Goal: Task Accomplishment & Management: Manage account settings

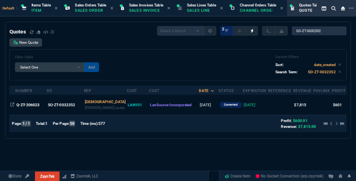
select select "12: [PERSON_NAME]"
select select
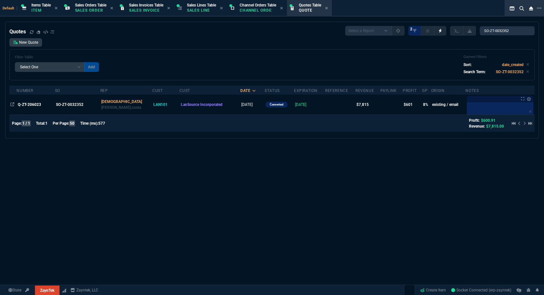
click at [356, 47] on div "New Quote Filter Table Select One Add Filter () creator (creator) Cust (headers…" at bounding box center [272, 59] width 526 height 42
click at [308, 5] on span "Quotes Table" at bounding box center [310, 5] width 22 height 5
click at [356, 31] on input "SO-ZT-0032352" at bounding box center [507, 30] width 55 height 9
click at [178, 68] on div "Filter Table Select One Add Filter () creator (creator) Cust (headers.customerN…" at bounding box center [272, 64] width 515 height 19
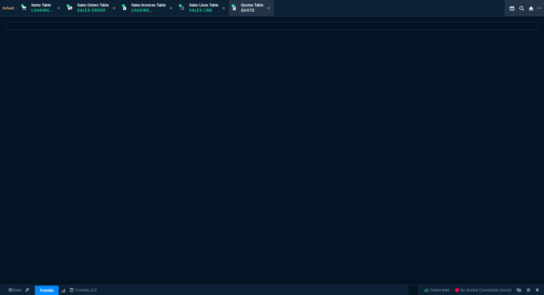
select select
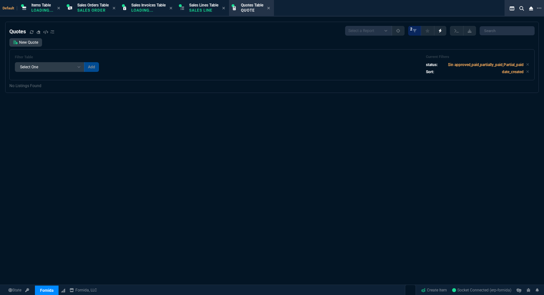
select select "12: [PERSON_NAME]"
click at [456, 185] on div "Quotes Select a Report Fruit (MTD) APPROVED Quotes 2 New Quote Filter Table Sel…" at bounding box center [272, 180] width 544 height 317
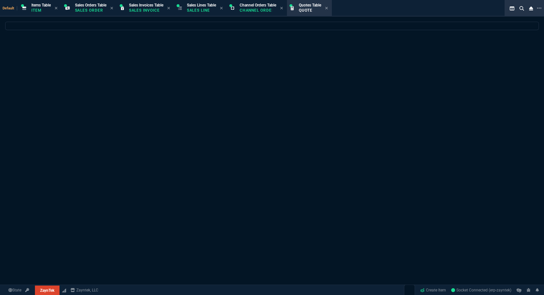
select select "12: [PERSON_NAME]"
select select
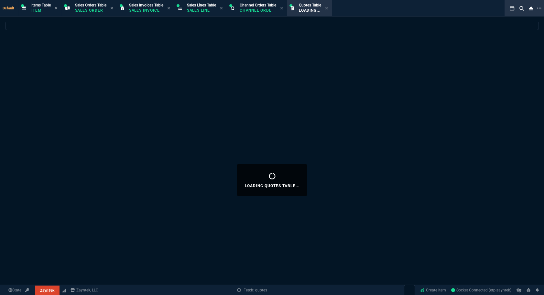
select select "12: [PERSON_NAME]"
select select
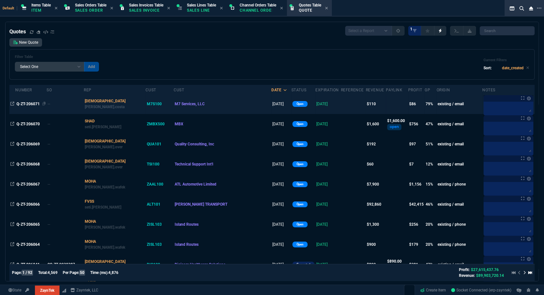
click at [34, 103] on span "Q-ZT-206071" at bounding box center [28, 104] width 23 height 5
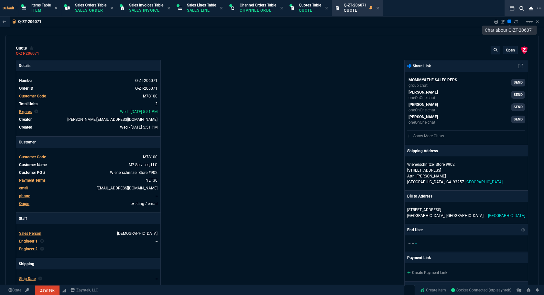
type input "80"
type input "44"
type input "137.84"
type input "60"
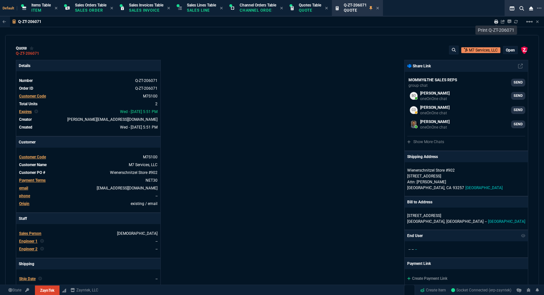
click at [496, 23] on icon at bounding box center [497, 22] width 4 height 4
type input "60"
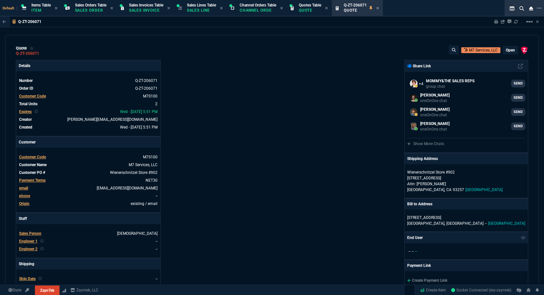
click at [410, 76] on div "ZaynTek, LLC [STREET_ADDRESS] Share Link MOMMY&THE SALES REPS group chat SEND […" at bounding box center [400, 227] width 256 height 334
click at [41, 11] on p "Item" at bounding box center [40, 10] width 19 height 5
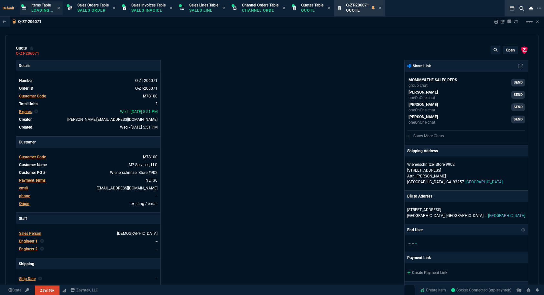
click at [34, 8] on p "Loading..." at bounding box center [42, 10] width 22 height 5
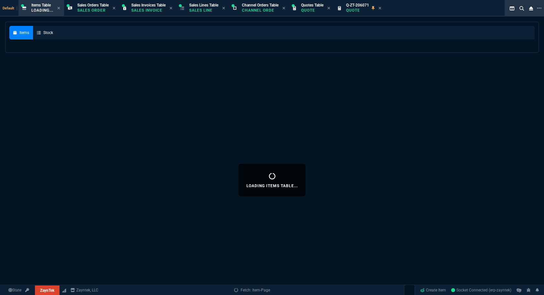
select select
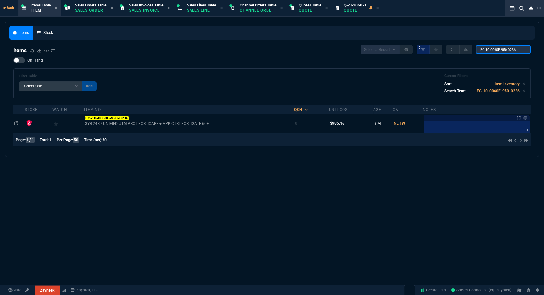
click at [515, 50] on input "FC-10-0060F-950-0236" at bounding box center [503, 49] width 55 height 9
paste input "UCSC-P-IQ1GC="
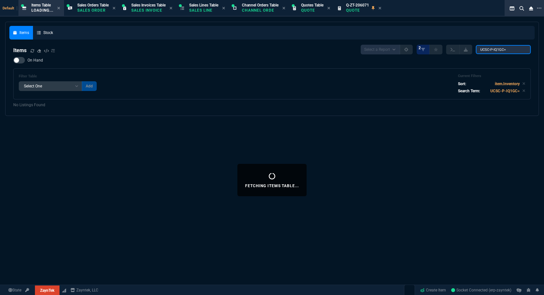
type input "UCSC-P-IQ1GC="
click at [357, 8] on p "Quote" at bounding box center [357, 10] width 23 height 5
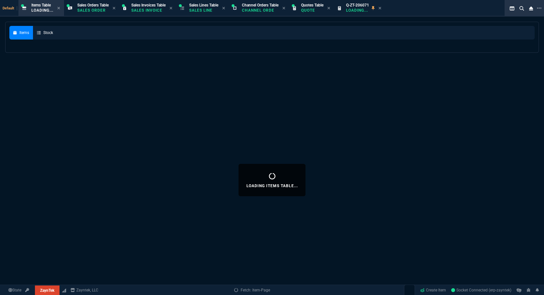
click at [382, 8] on icon at bounding box center [380, 8] width 3 height 3
select select
